Goal: Task Accomplishment & Management: Use online tool/utility

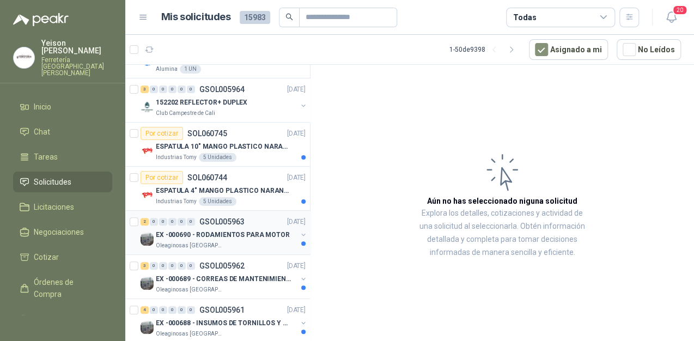
scroll to position [131, 0]
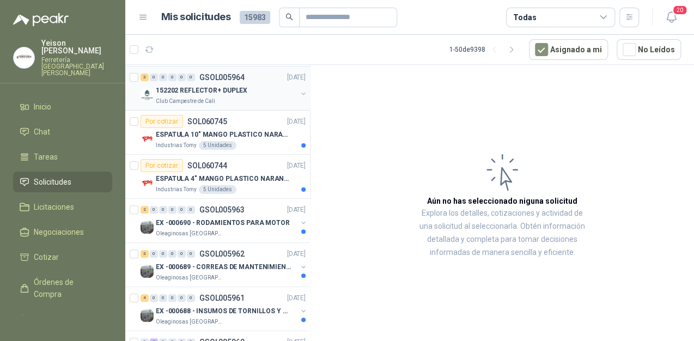
click at [221, 90] on p "152202 REFLECTOR+ DUPLEX" at bounding box center [202, 91] width 92 height 10
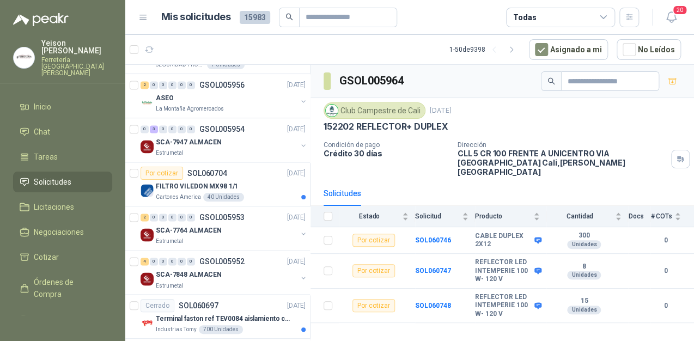
scroll to position [654, 0]
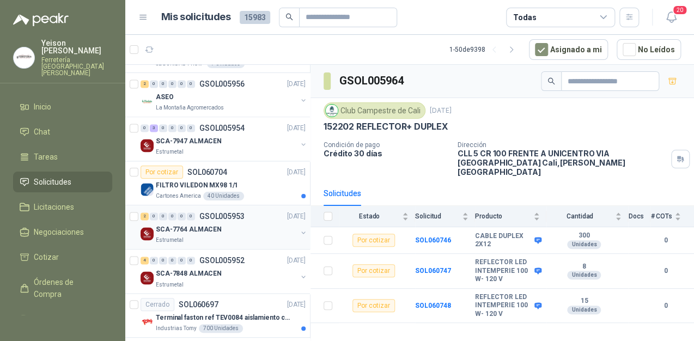
click at [214, 238] on div "Estrumetal" at bounding box center [226, 240] width 141 height 9
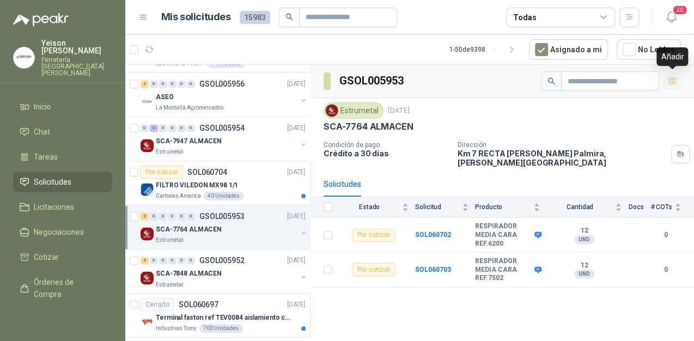
click at [673, 79] on icon "button" at bounding box center [673, 81] width 8 height 6
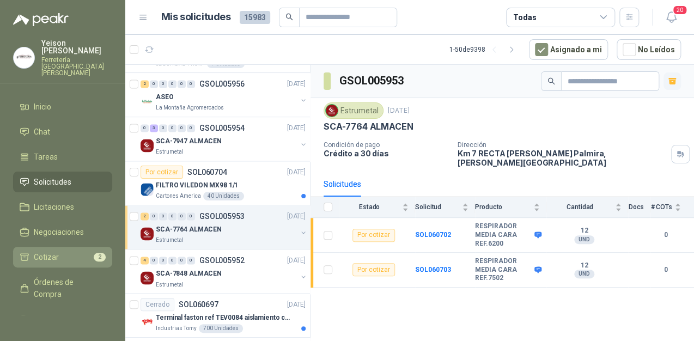
click at [81, 251] on li "Cotizar 2" at bounding box center [63, 257] width 86 height 12
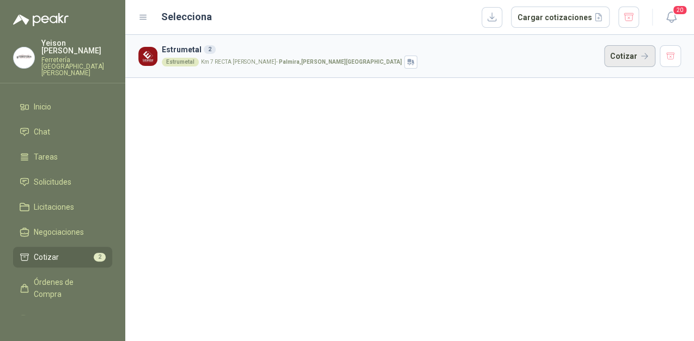
click at [628, 58] on button "Cotizar" at bounding box center [629, 56] width 51 height 22
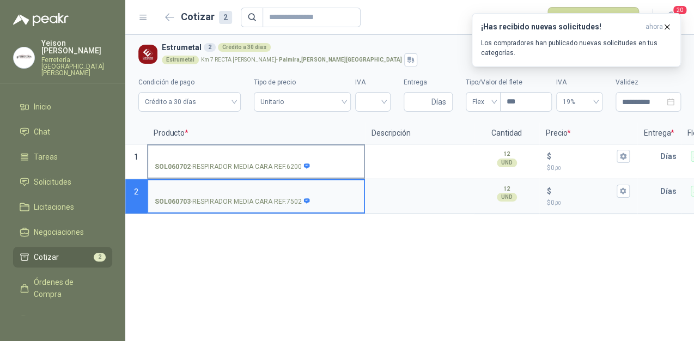
click at [238, 158] on input "SOL060702 - RESPIRADOR MEDIA CARA REF.6200" at bounding box center [256, 157] width 203 height 8
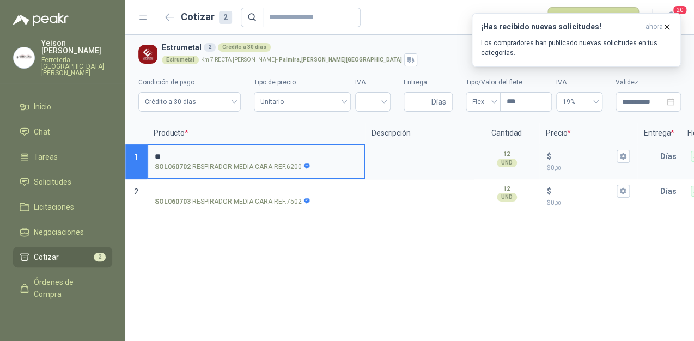
type input "*"
type input "**********"
drag, startPoint x: 281, startPoint y: 153, endPoint x: 156, endPoint y: 154, distance: 125.4
click at [156, 154] on input "**********" at bounding box center [256, 157] width 203 height 8
